Goal: Find specific page/section: Find specific page/section

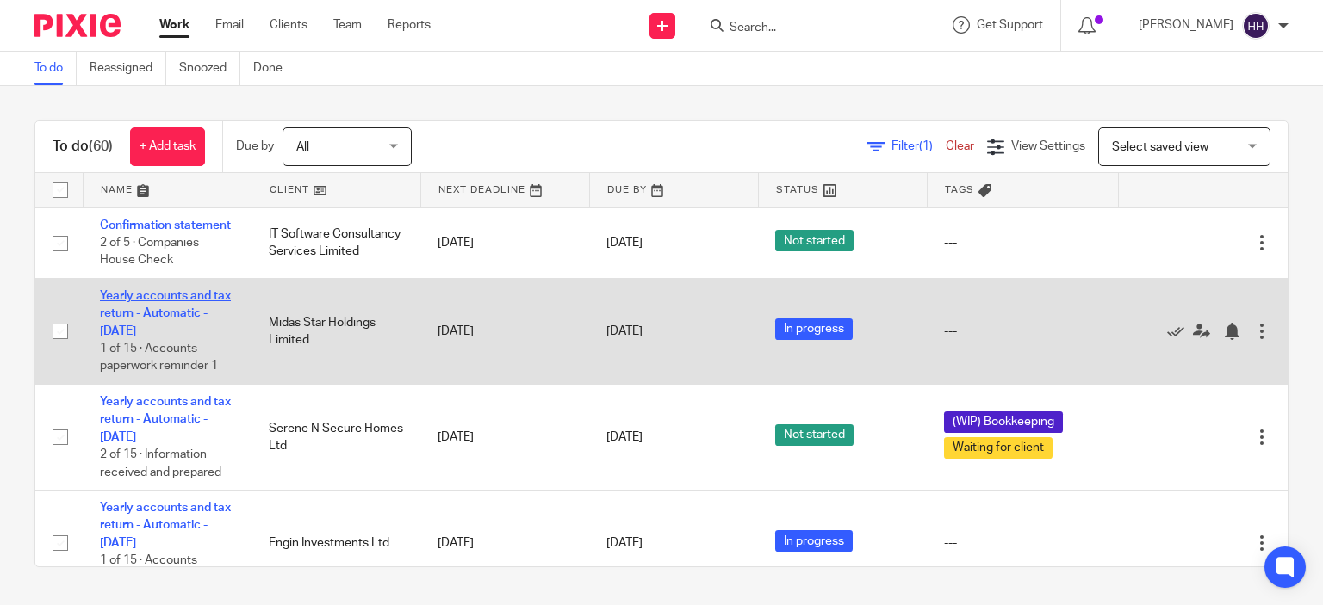
click at [166, 338] on link "Yearly accounts and tax return - Automatic - November 2023" at bounding box center [165, 313] width 131 height 47
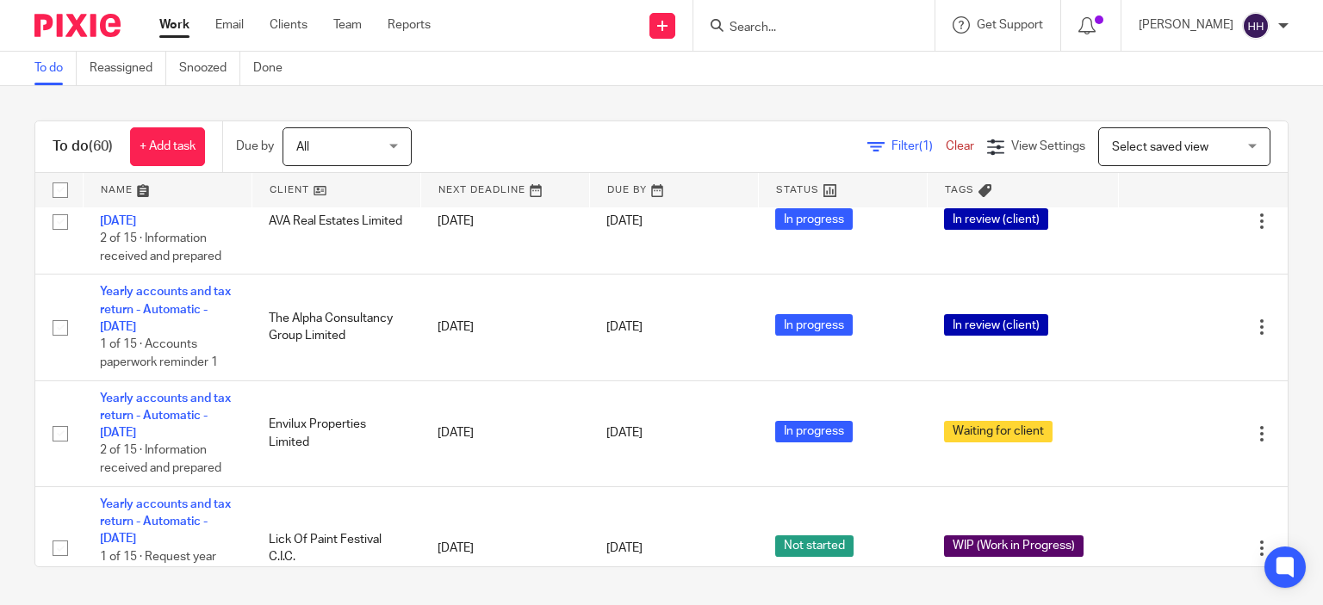
scroll to position [629, 0]
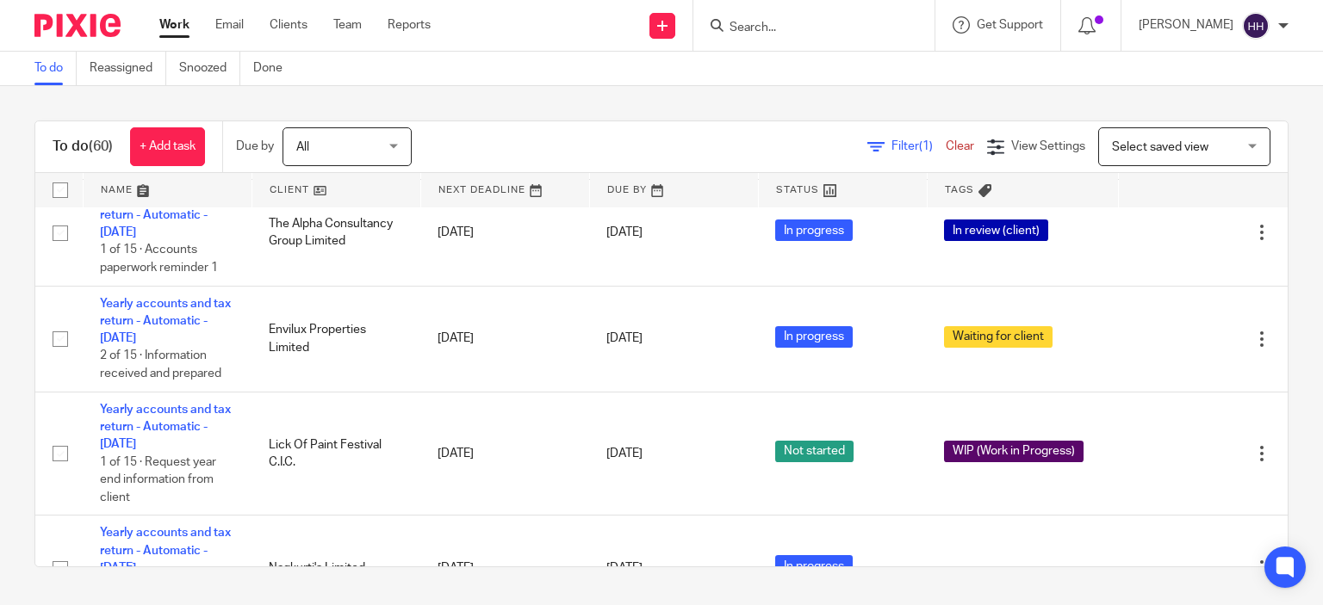
click at [0, 265] on div "To do (60) + Add task Due by All All Today Tomorrow This week Next week This mo…" at bounding box center [661, 344] width 1323 height 516
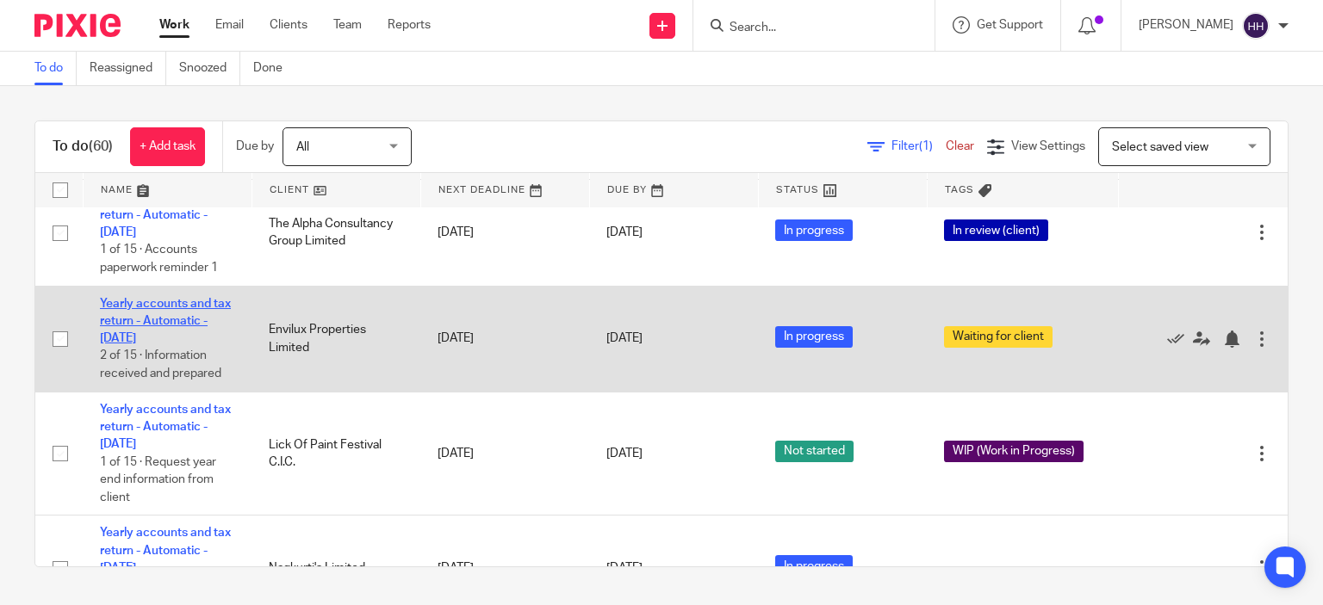
click at [149, 328] on link "Yearly accounts and tax return - Automatic - November 2023" at bounding box center [165, 321] width 131 height 47
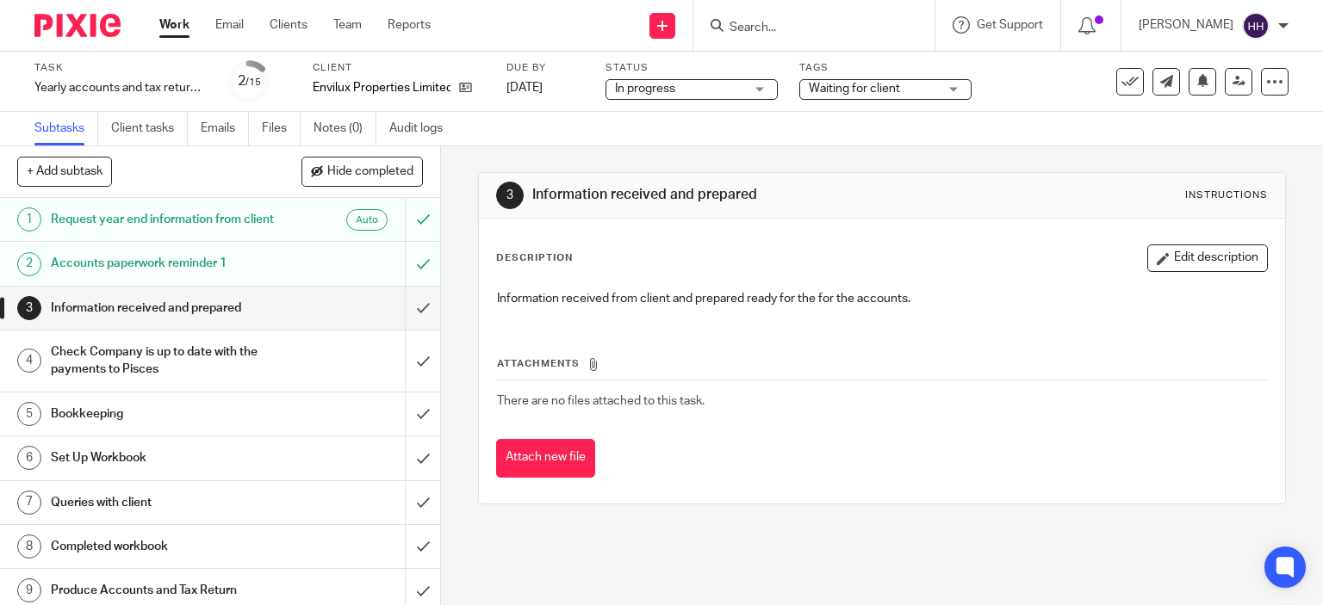
click at [465, 97] on div "Client Envilux Properties Limited" at bounding box center [399, 81] width 172 height 41
click at [469, 92] on icon at bounding box center [465, 87] width 13 height 13
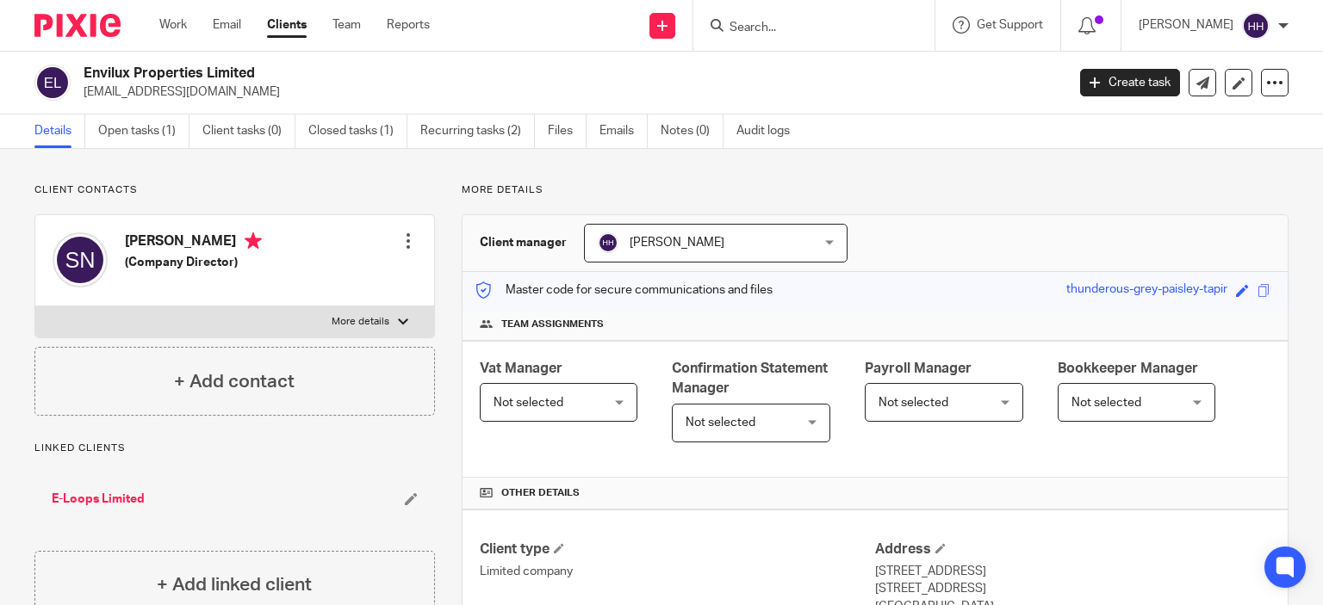
click at [69, 35] on img at bounding box center [77, 25] width 86 height 23
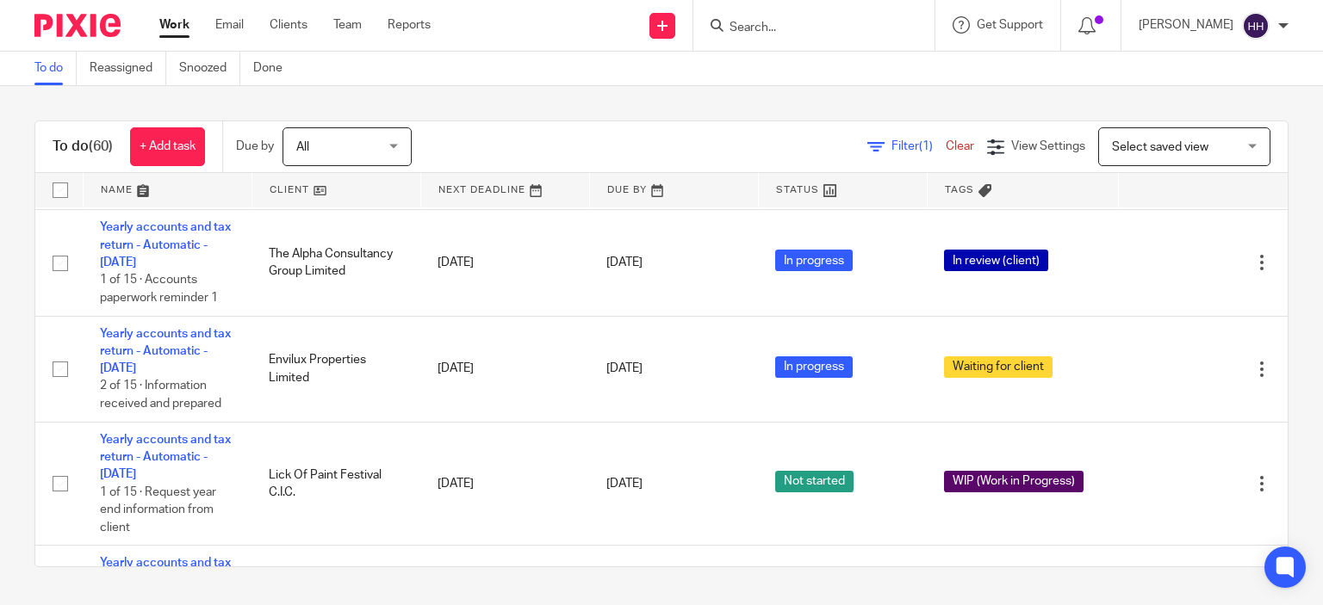
scroll to position [754, 0]
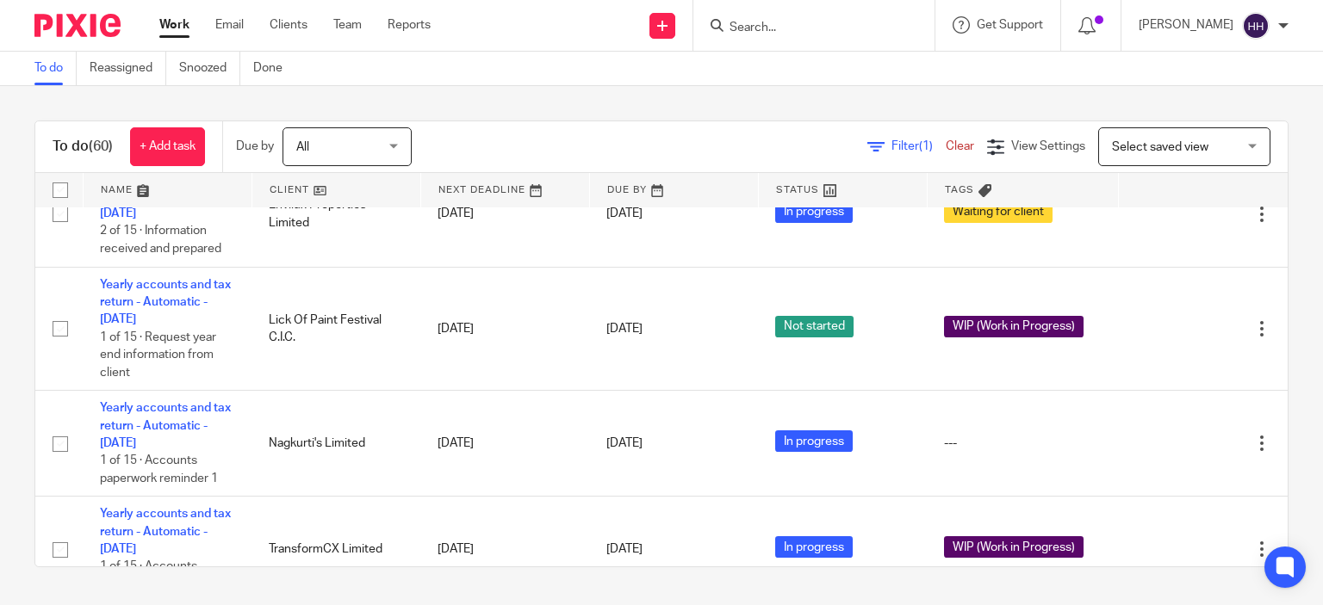
click at [342, 391] on td "Lick Of Paint Festival C.I.C." at bounding box center [336, 329] width 169 height 124
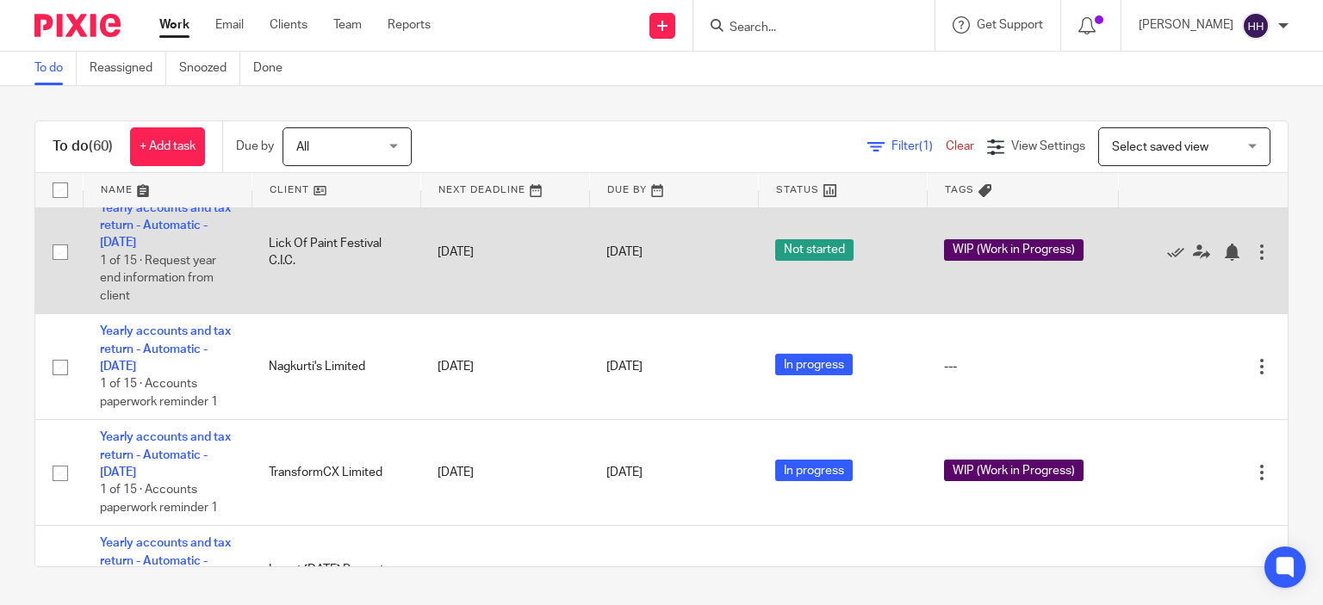
scroll to position [830, 0]
click at [171, 238] on td "Yearly accounts and tax return - Automatic - December 2023 1 of 15 · Request ye…" at bounding box center [167, 252] width 169 height 124
click at [171, 247] on link "Yearly accounts and tax return - Automatic - December 2023" at bounding box center [165, 225] width 131 height 47
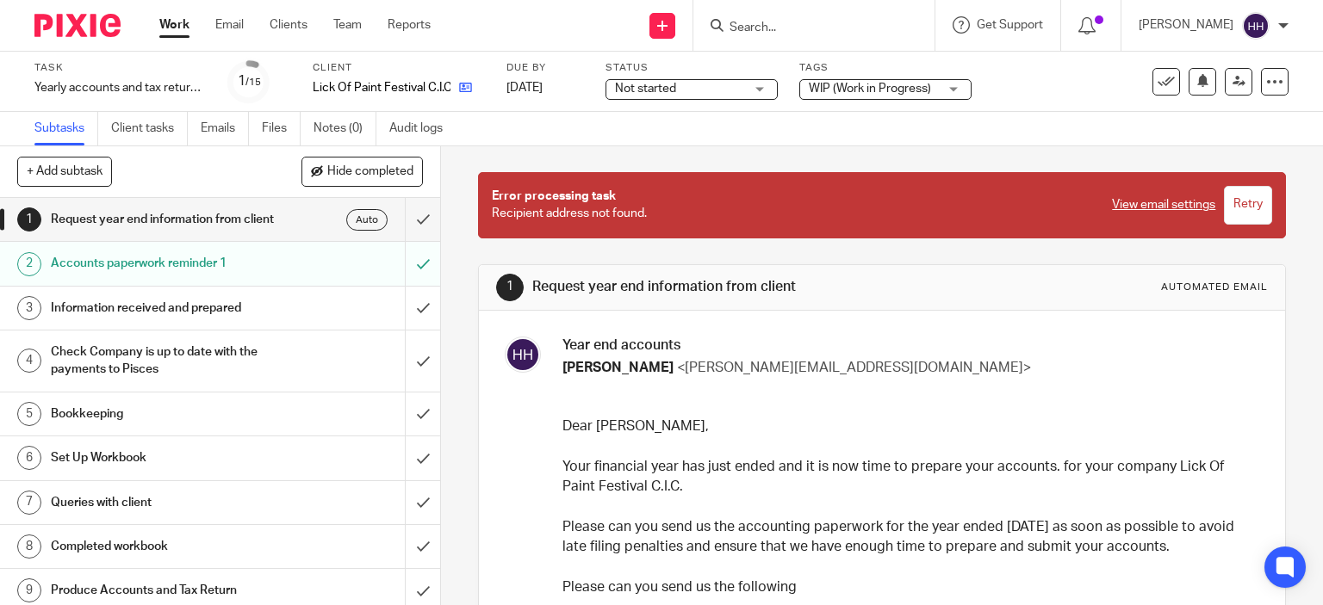
click at [465, 80] on link at bounding box center [461, 87] width 22 height 17
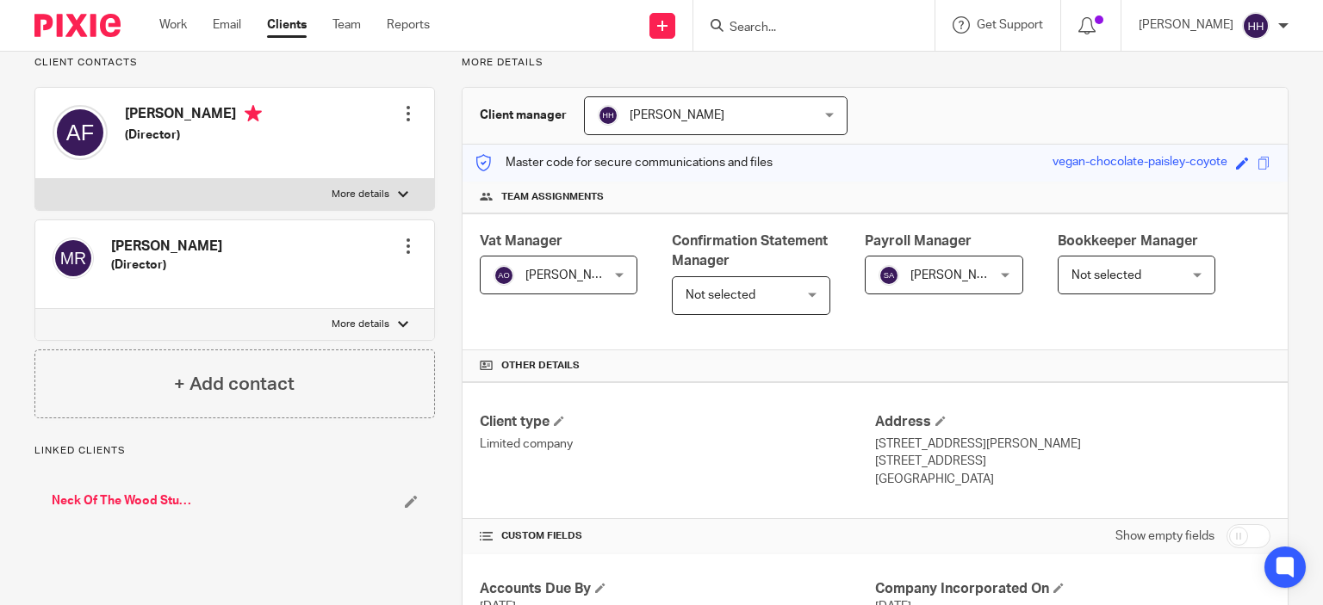
scroll to position [286, 0]
